Goal: Check status: Check status

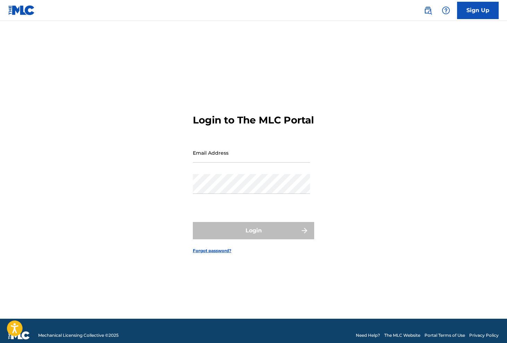
click at [227, 163] on input "Email Address" at bounding box center [251, 153] width 117 height 20
type input "[EMAIL_ADDRESS][DOMAIN_NAME]"
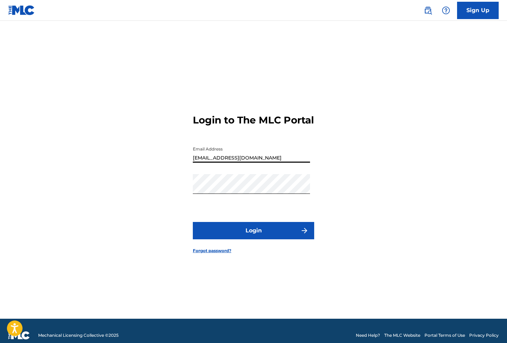
click at [253, 236] on button "Login" at bounding box center [253, 230] width 121 height 17
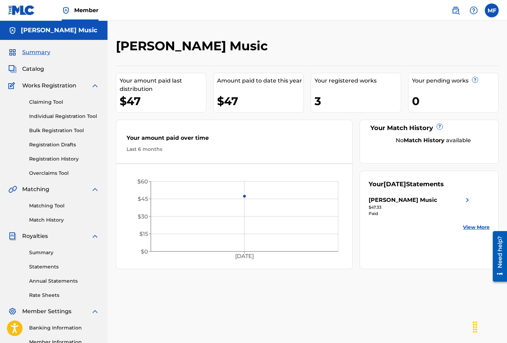
click at [482, 227] on link "View More" at bounding box center [476, 227] width 27 height 7
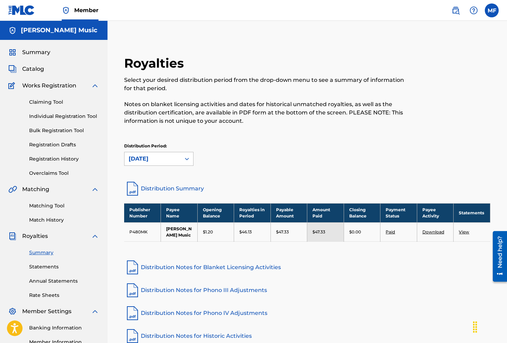
click at [188, 158] on icon at bounding box center [187, 159] width 4 height 2
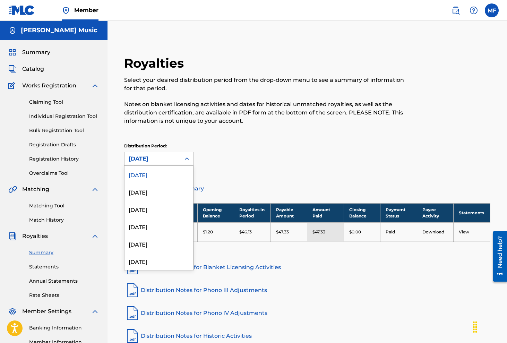
click at [310, 136] on div "Royalties Select your desired distribution period from the drop-down menu to se…" at bounding box center [307, 113] width 366 height 116
